Goal: Information Seeking & Learning: Learn about a topic

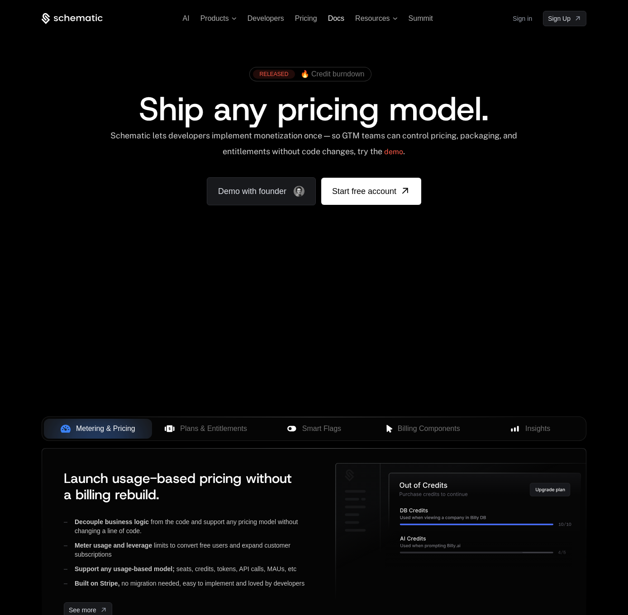
click at [331, 18] on span "Docs" at bounding box center [336, 18] width 16 height 8
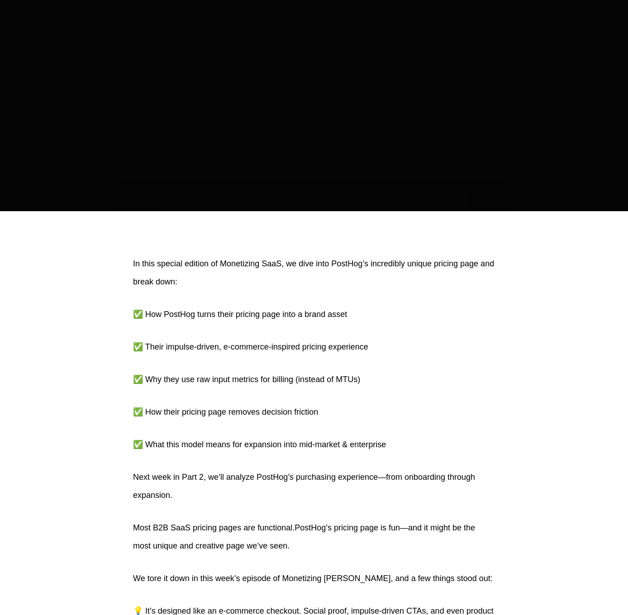
scroll to position [158, 0]
